Goal: Transaction & Acquisition: Book appointment/travel/reservation

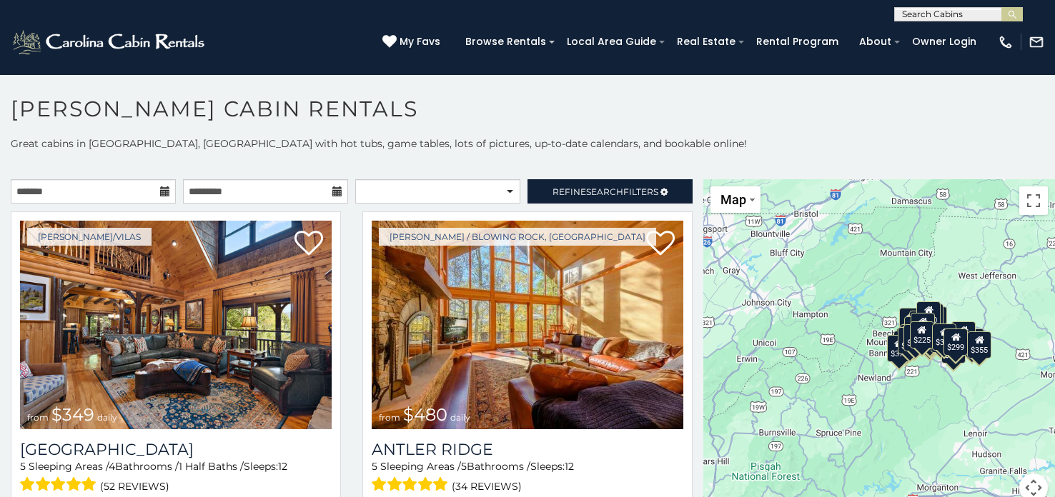
scroll to position [7, 0]
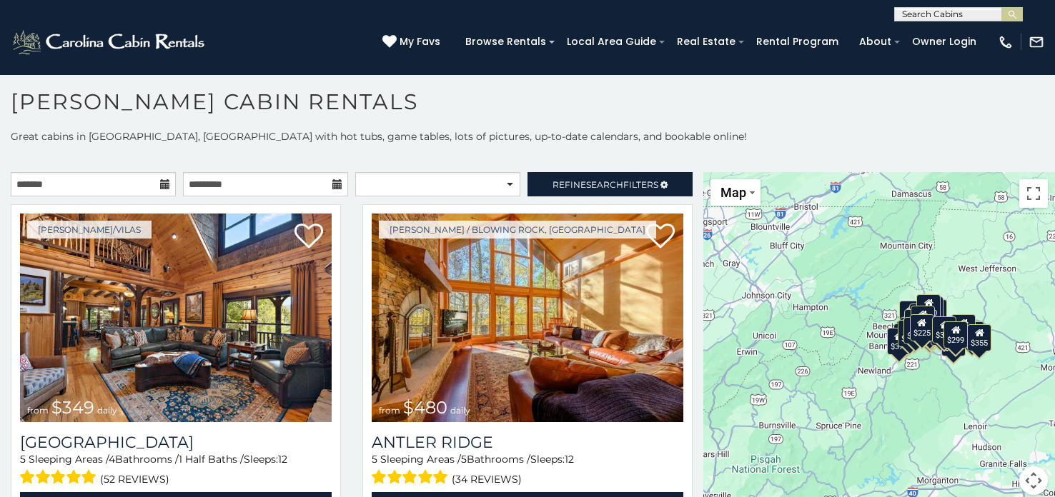
click at [982, 347] on div "$355" at bounding box center [979, 337] width 24 height 27
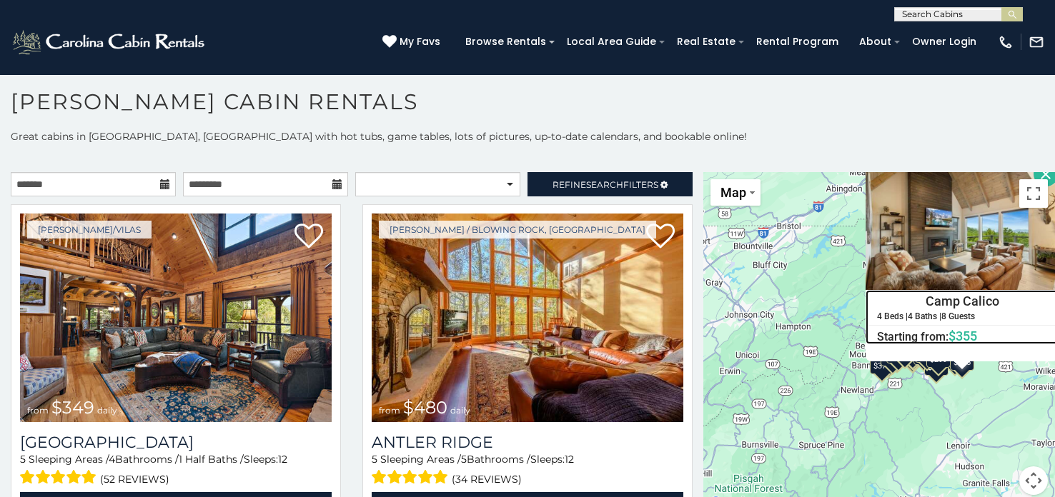
click at [982, 312] on h4 "Camp Calico" at bounding box center [962, 301] width 192 height 21
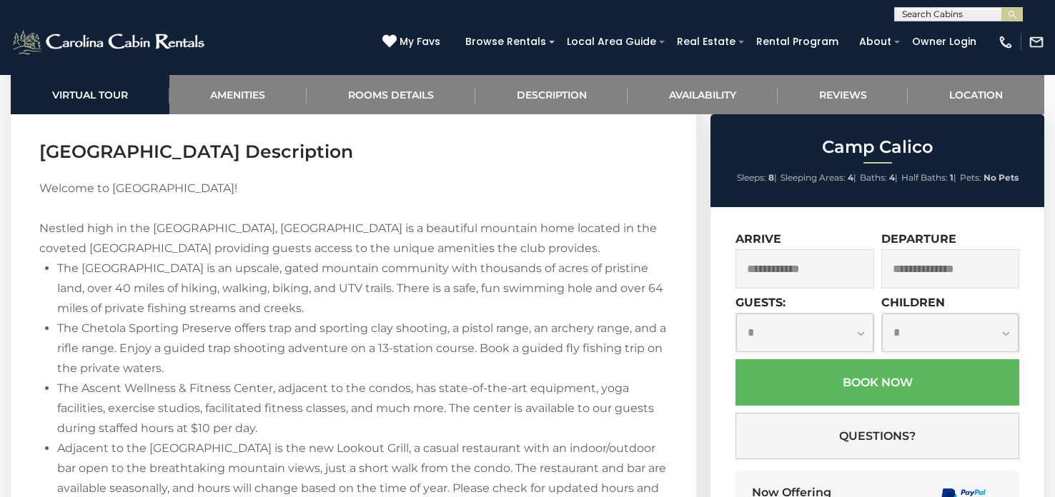
scroll to position [1971, 0]
